Goal: Task Accomplishment & Management: Use online tool/utility

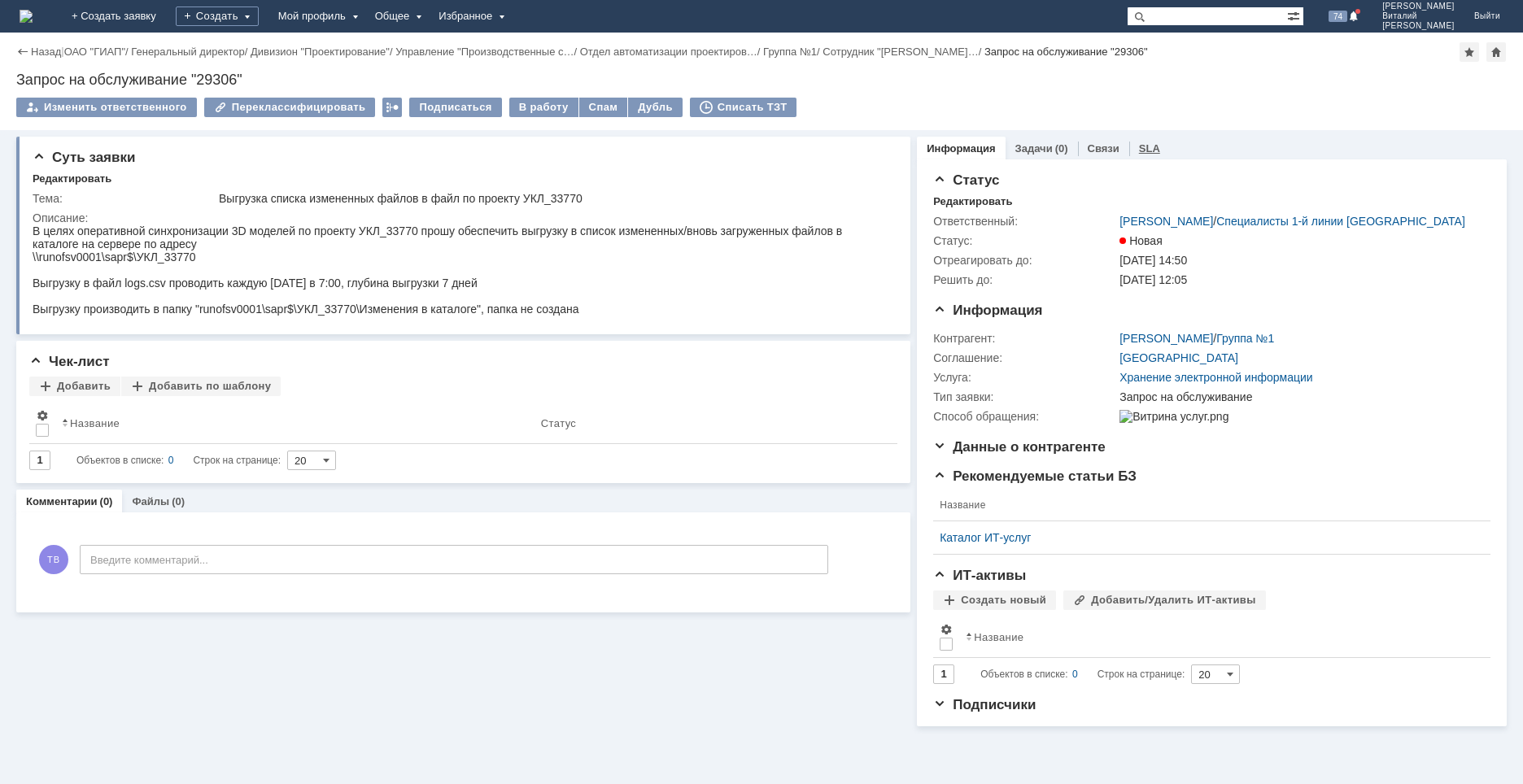
click at [1143, 148] on link "SLA" at bounding box center [1149, 148] width 21 height 12
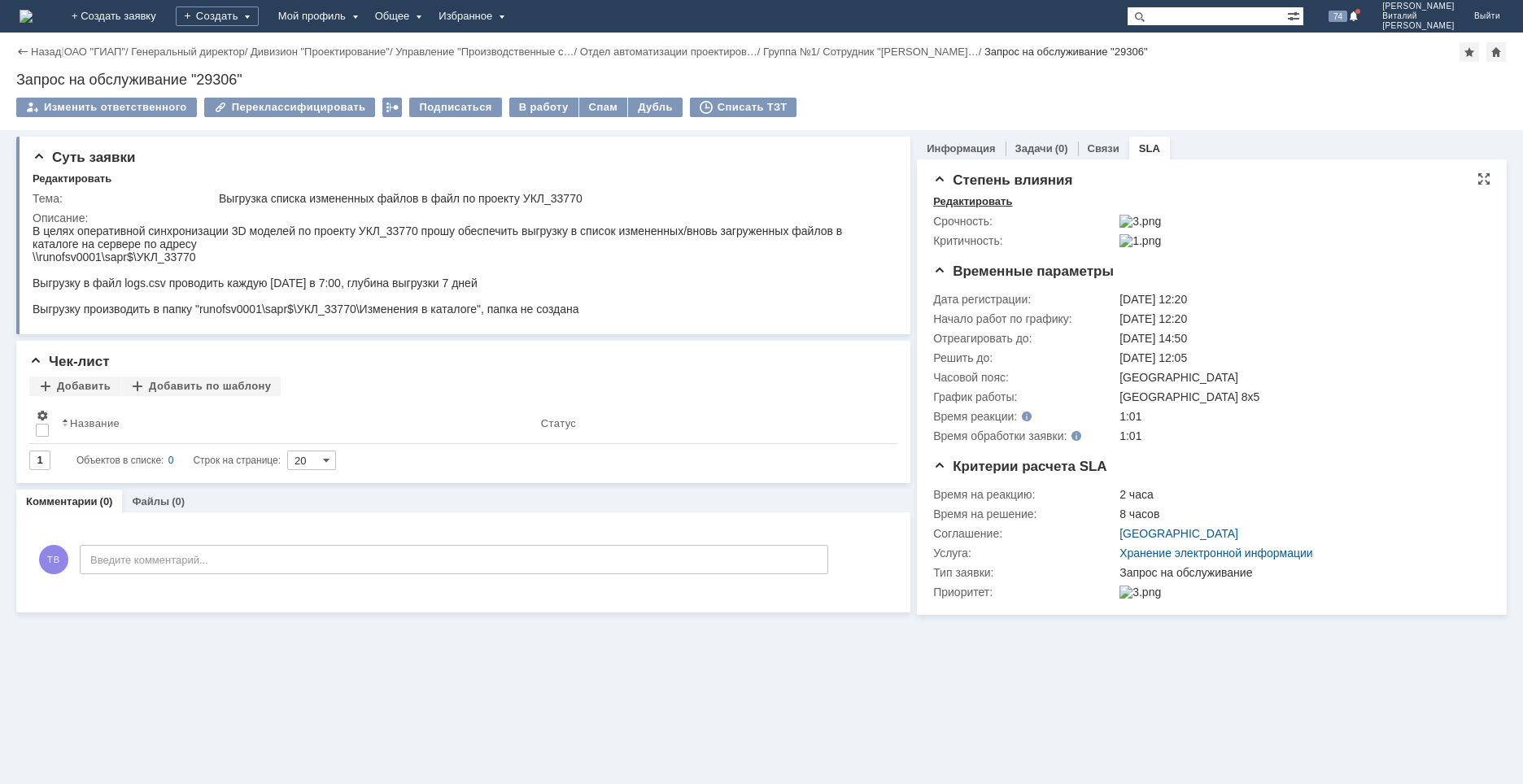
click at [971, 198] on div "Редактировать" at bounding box center [973, 201] width 78 height 13
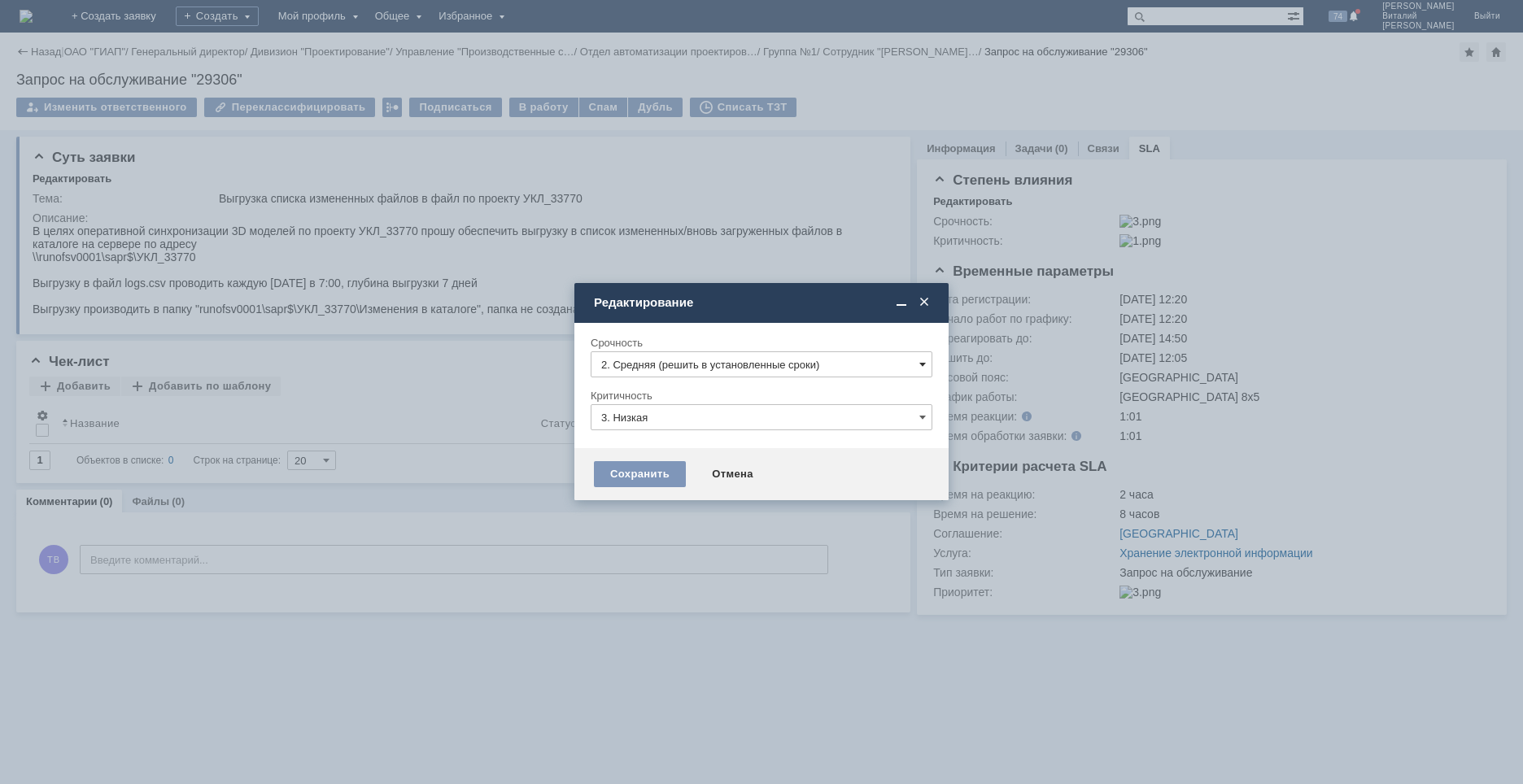
click at [924, 365] on span at bounding box center [922, 364] width 7 height 13
click at [757, 471] on span "3. Низкая (готовы подождать решение)" at bounding box center [762, 474] width 321 height 13
type input "3. Низкая (готовы подождать решение)"
click at [634, 473] on div "Сохранить" at bounding box center [640, 474] width 92 height 26
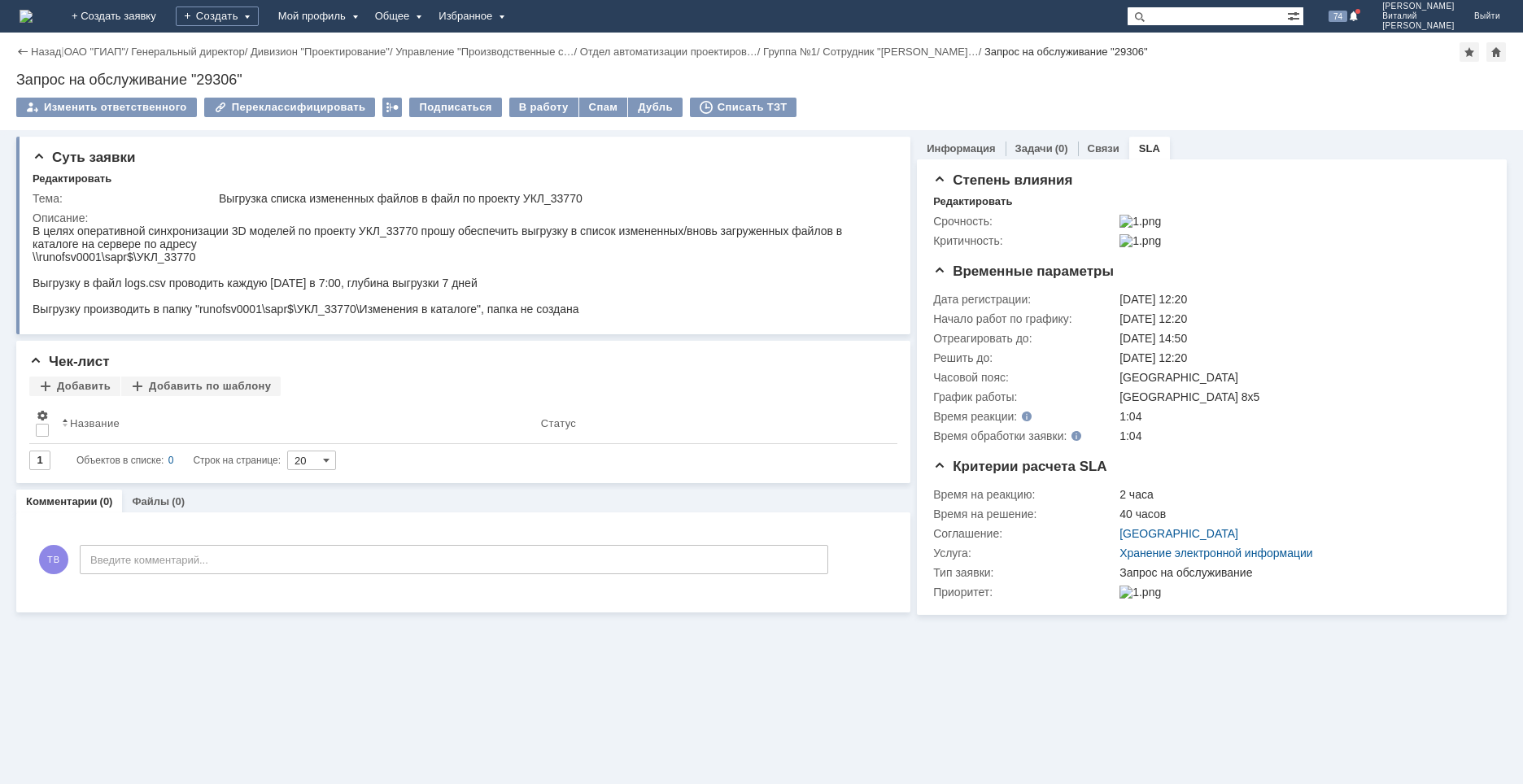
click at [32, 15] on img at bounding box center [26, 15] width 13 height 13
